Goal: Information Seeking & Learning: Compare options

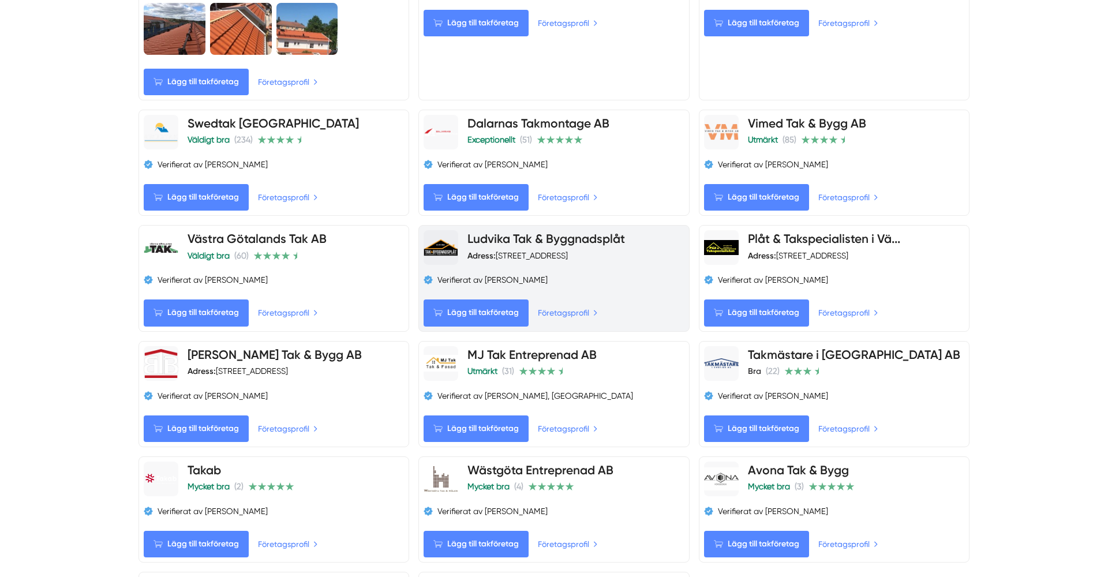
scroll to position [877, 0]
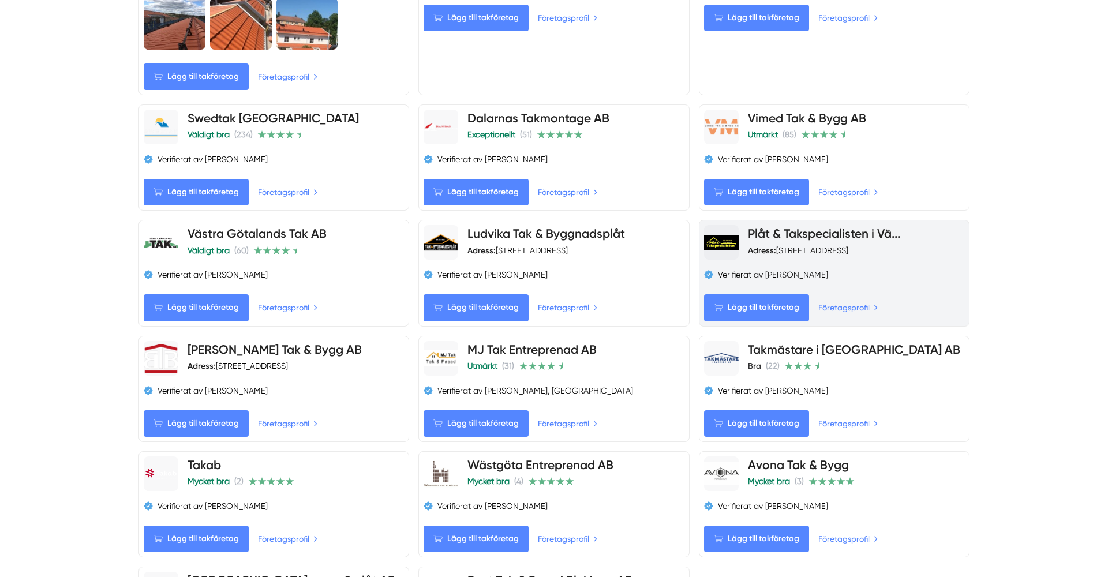
click at [896, 232] on link "Plåt & Takspecialisten i Vä..." at bounding box center [824, 233] width 152 height 14
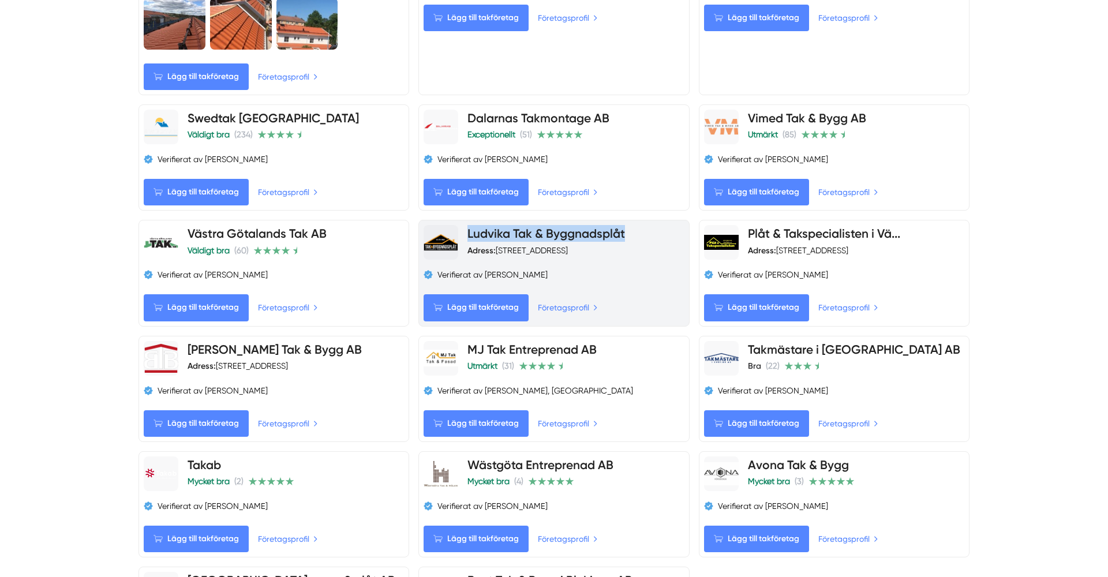
drag, startPoint x: 628, startPoint y: 230, endPoint x: 464, endPoint y: 230, distance: 164.4
click at [463, 230] on div "Ludvika Tak & Byggnadsplåt Adress: [STREET_ADDRESS]" at bounding box center [553, 242] width 260 height 35
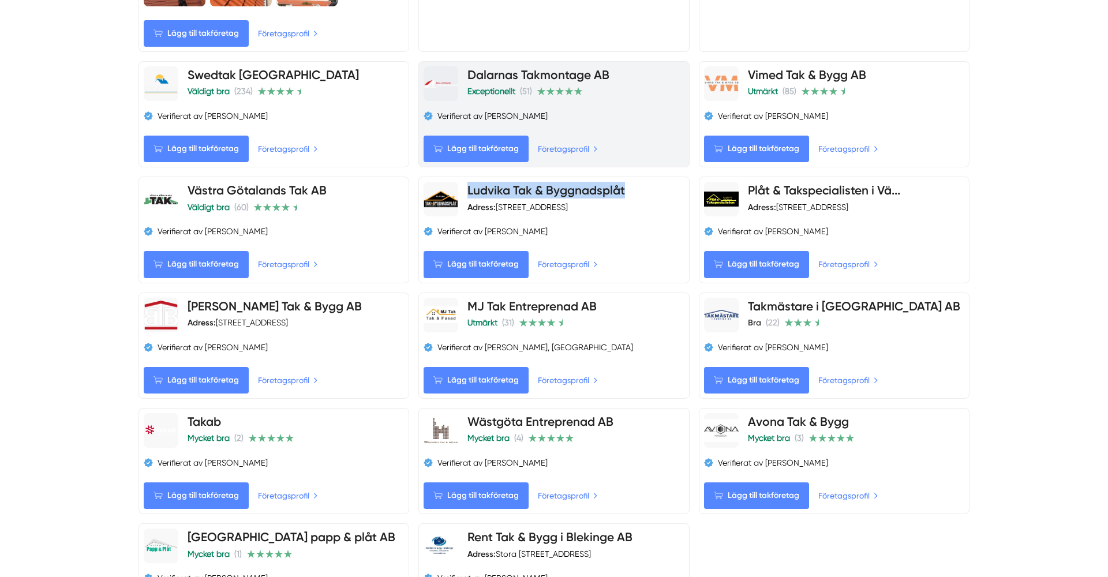
scroll to position [925, 0]
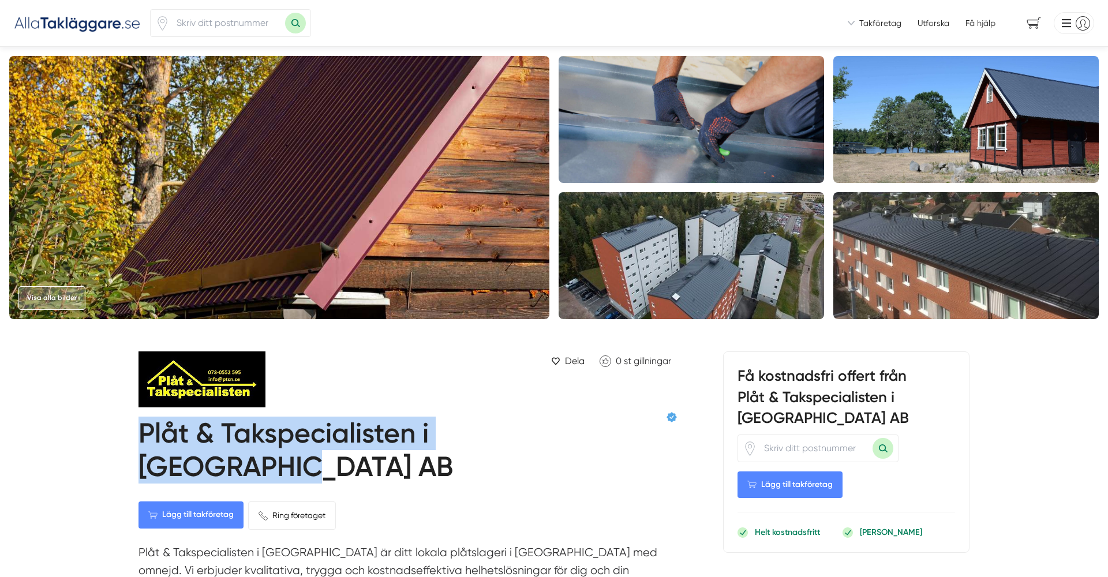
drag, startPoint x: 606, startPoint y: 442, endPoint x: 133, endPoint y: 443, distance: 473.0
copy h1 "Plåt & Takspecialisten i Värmland AB"
